Goal: Check status

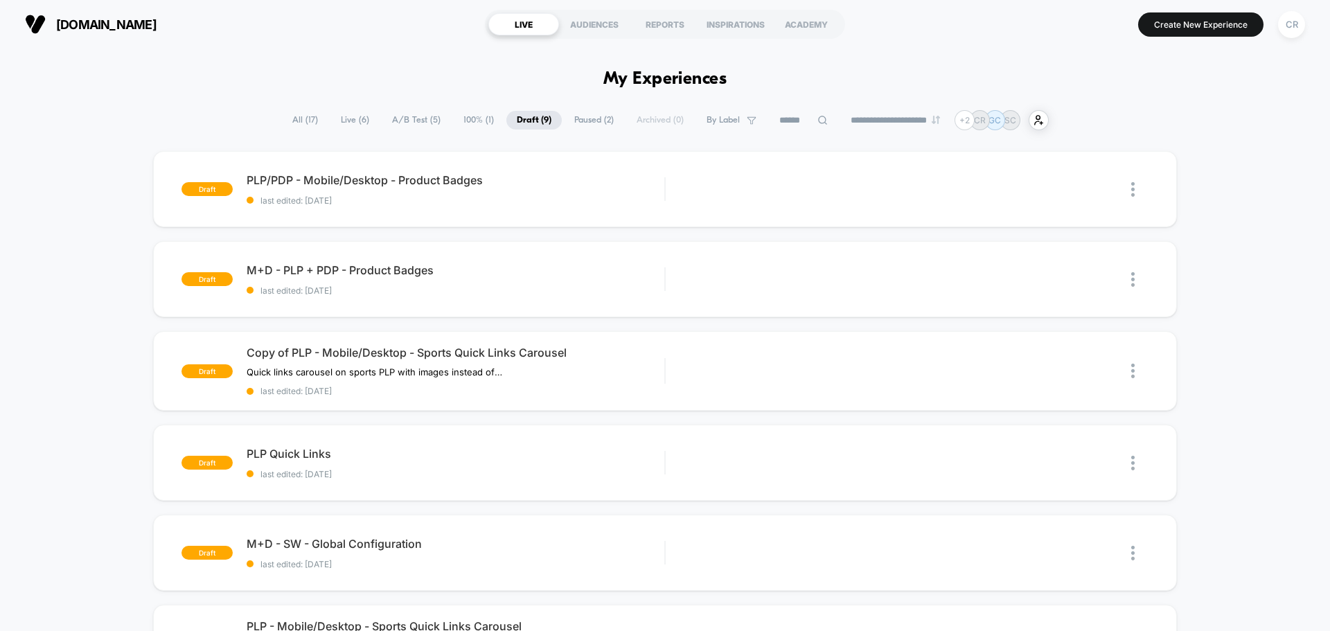
click at [336, 128] on span "Live ( 6 )" at bounding box center [354, 120] width 49 height 19
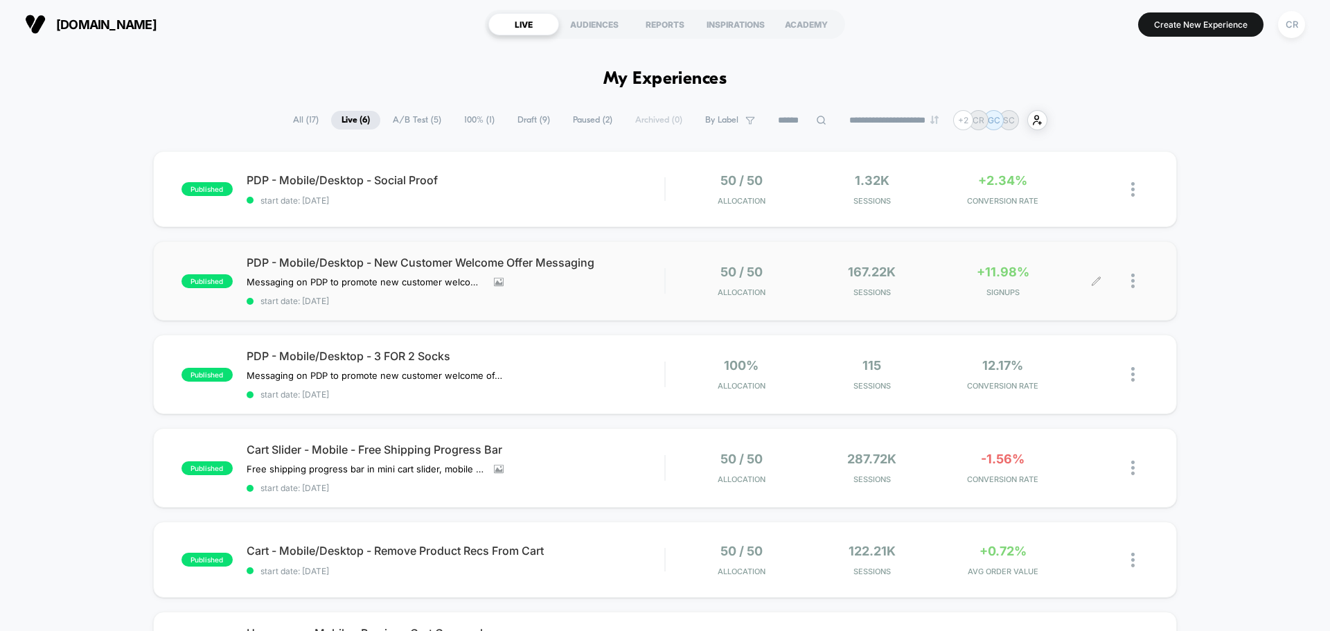
click at [984, 268] on span "+11.98%" at bounding box center [1003, 272] width 53 height 15
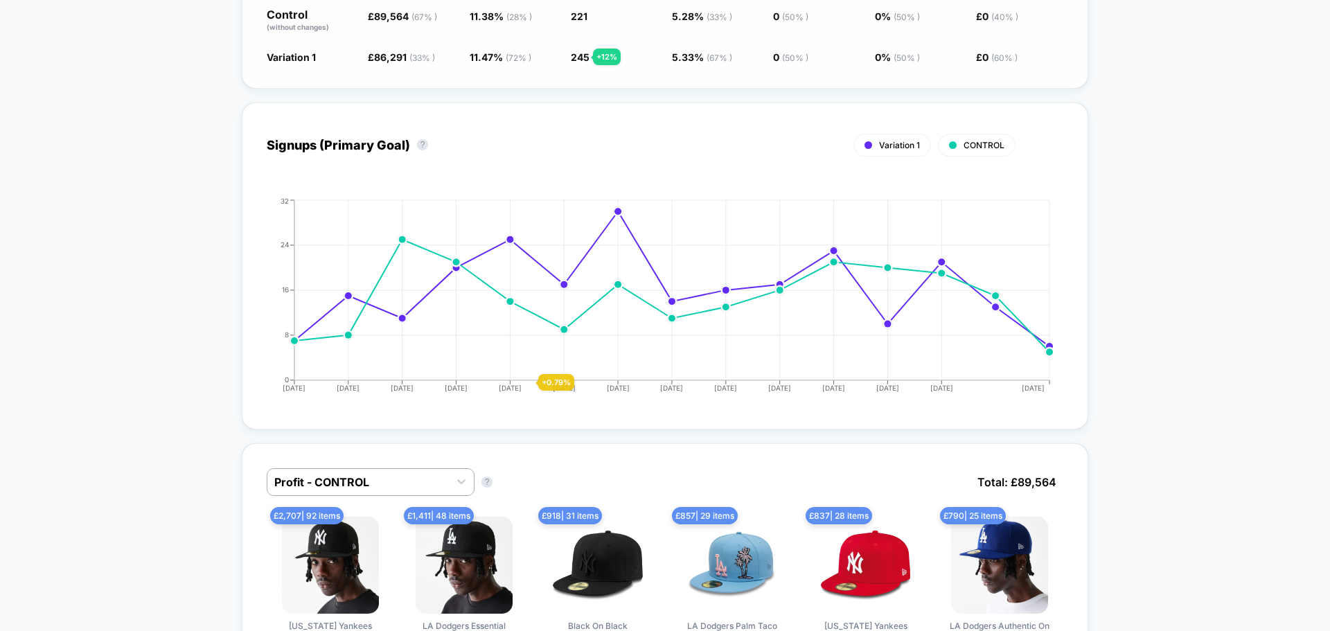
scroll to position [693, 0]
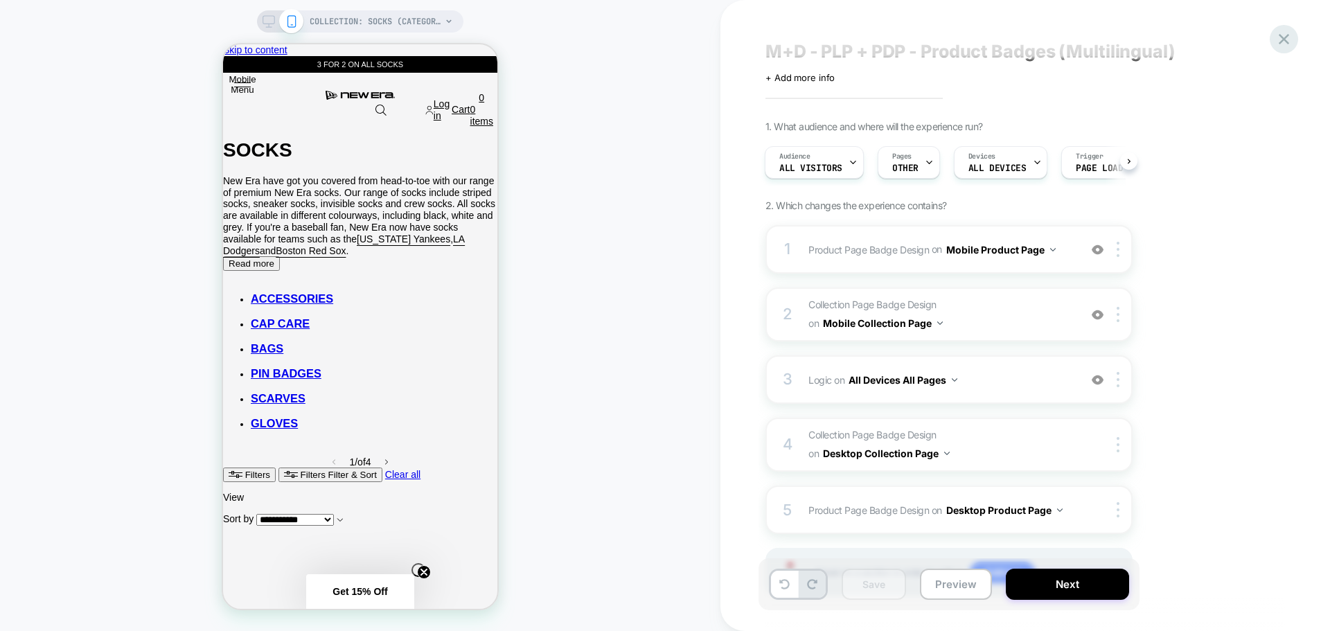
click at [1281, 35] on icon at bounding box center [1284, 39] width 10 height 10
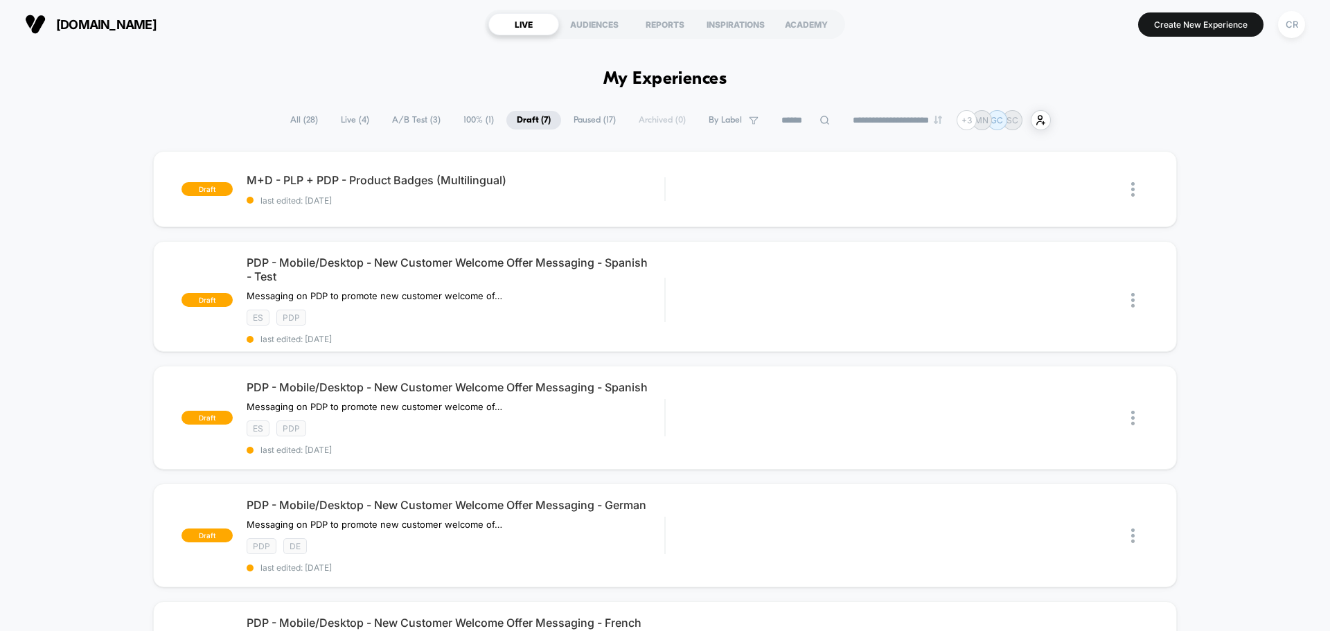
click at [415, 123] on span "A/B Test ( 3 )" at bounding box center [416, 120] width 69 height 19
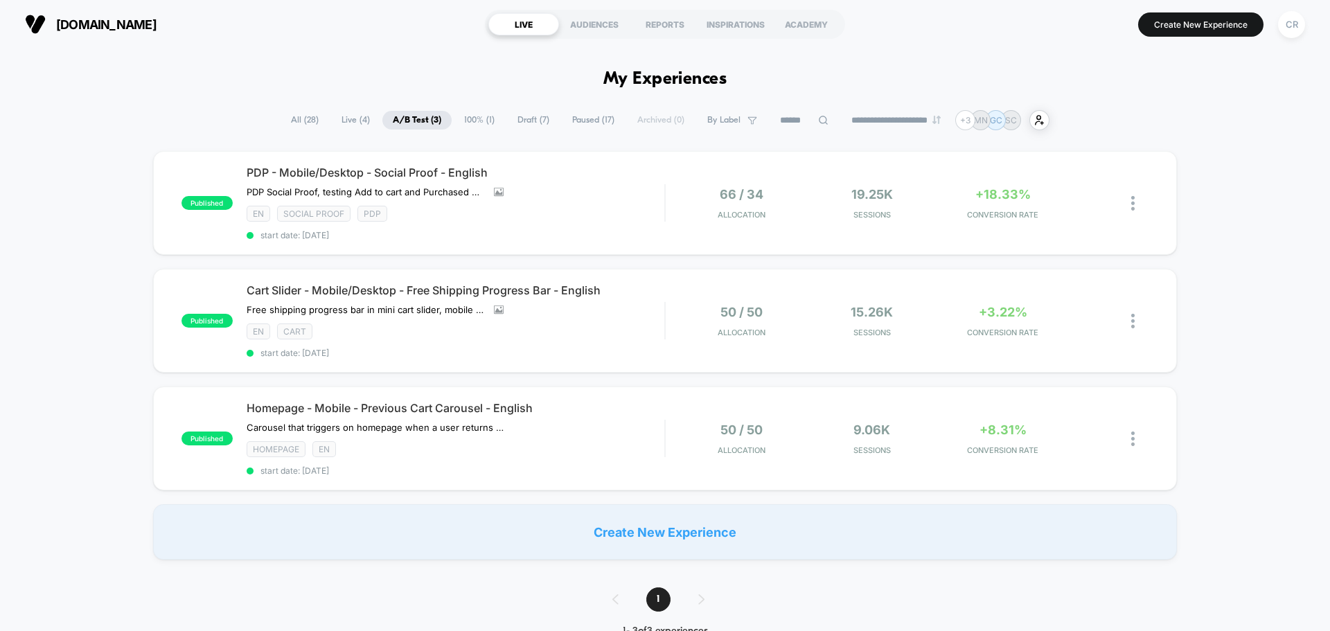
click at [474, 117] on span "100% ( 1 )" at bounding box center [479, 120] width 51 height 19
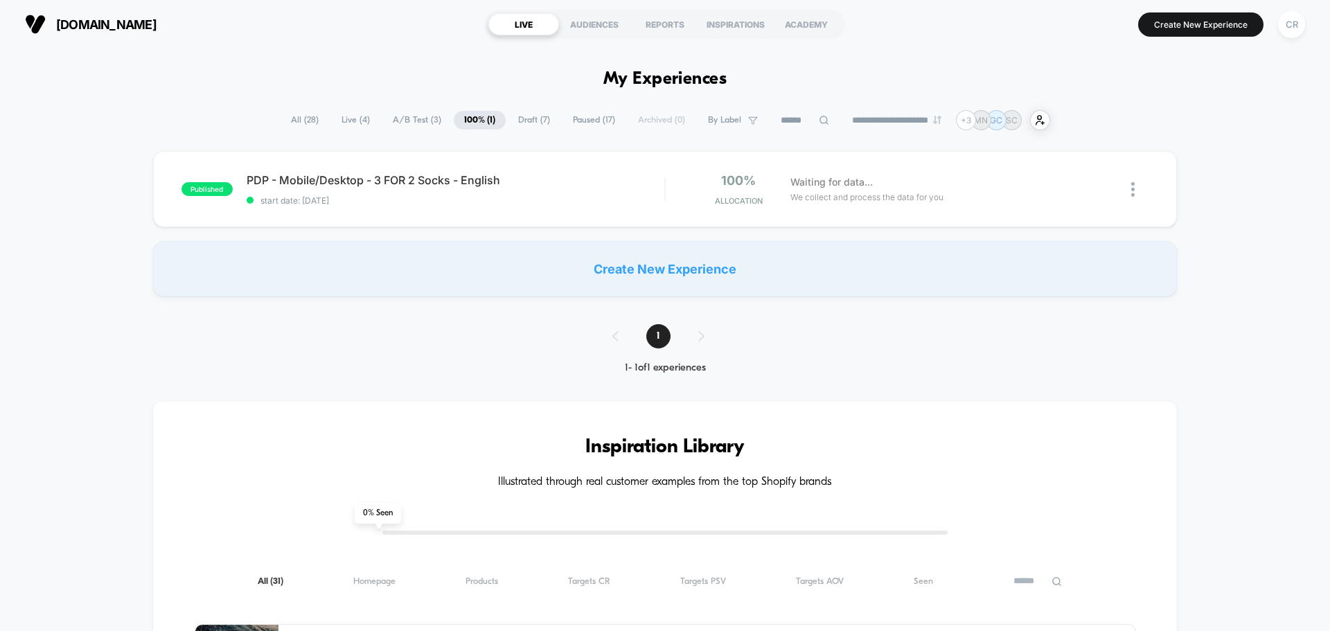
click at [418, 118] on span "A/B Test ( 3 )" at bounding box center [416, 120] width 69 height 19
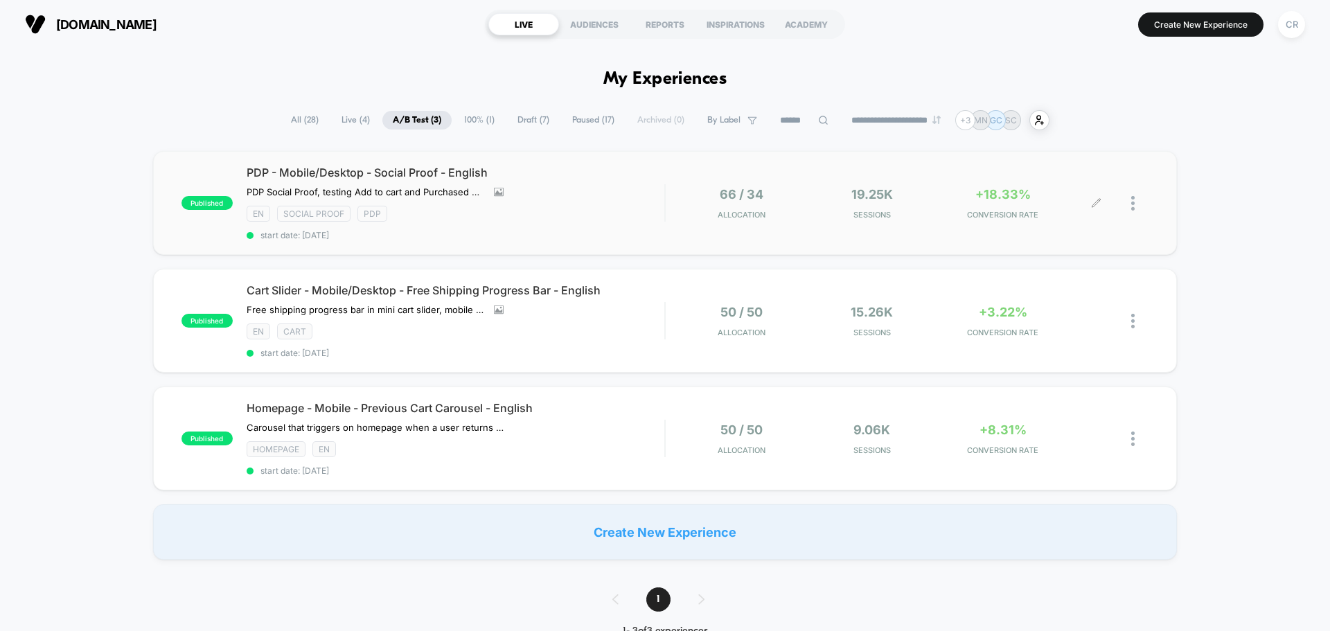
click at [1015, 218] on span "CONVERSION RATE" at bounding box center [1003, 215] width 124 height 10
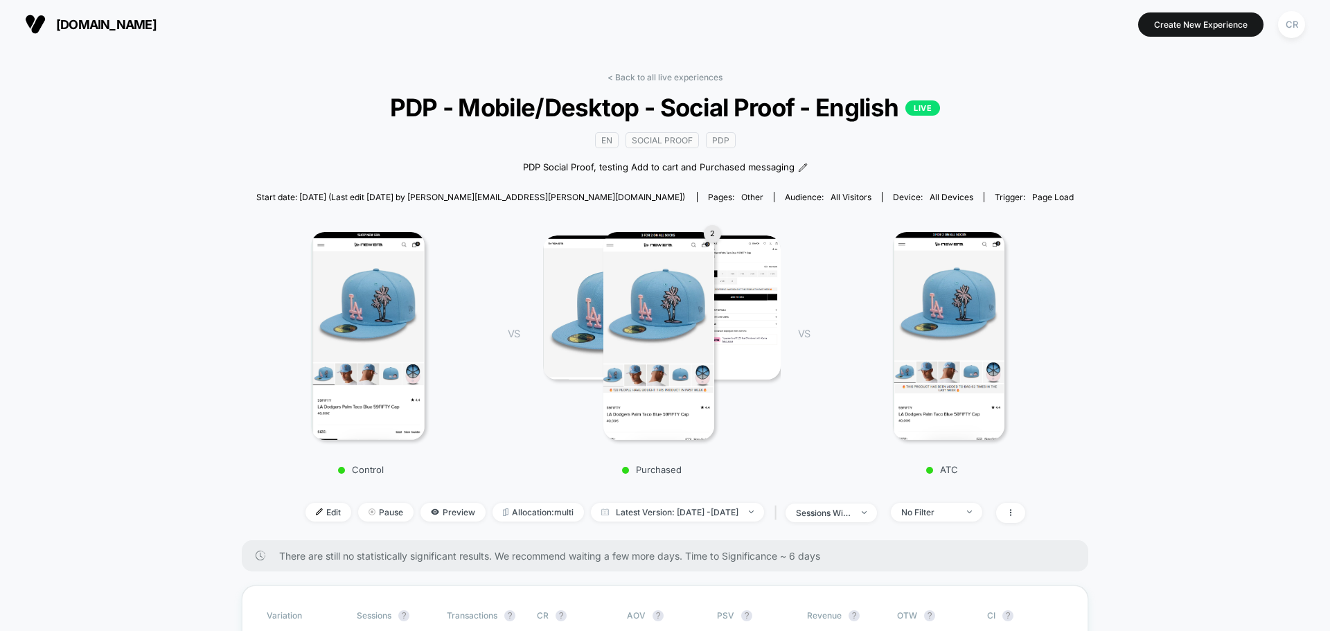
click at [92, 25] on span "neweracap.eu" at bounding box center [106, 24] width 100 height 15
